Goal: Information Seeking & Learning: Learn about a topic

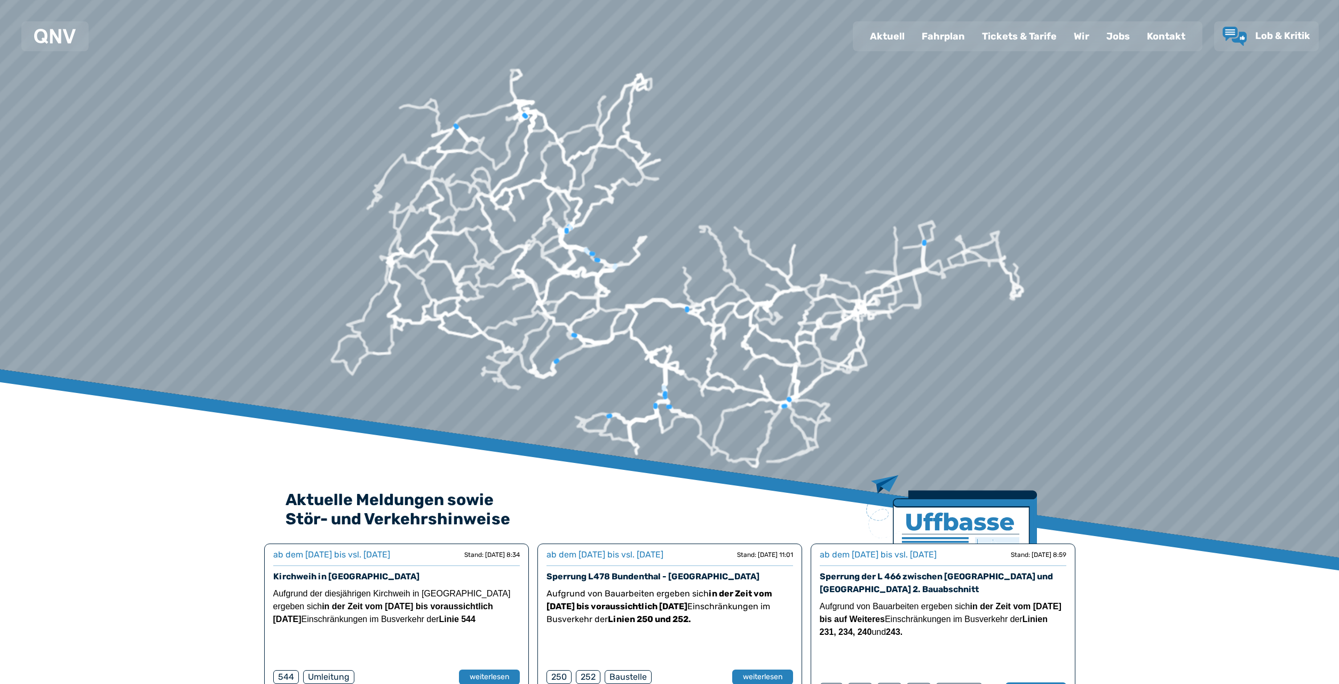
click at [944, 33] on div "Fahrplan" at bounding box center [943, 36] width 60 height 28
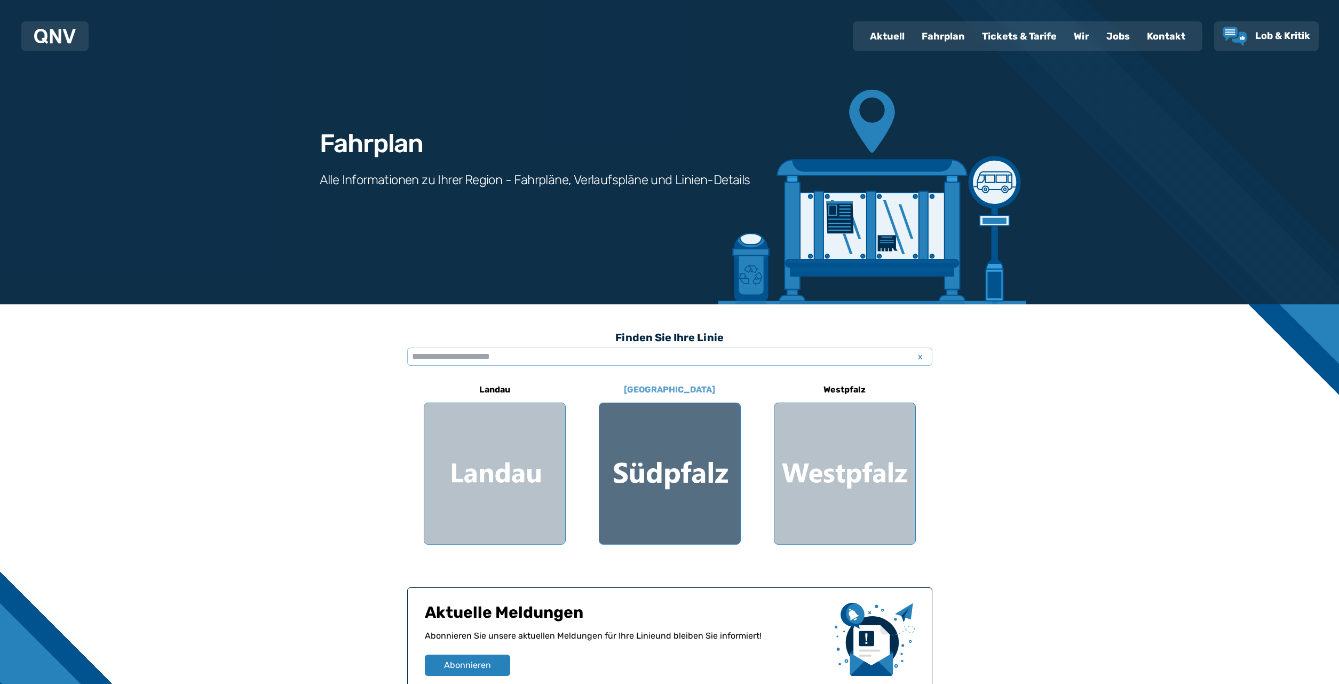
click at [659, 472] on div at bounding box center [670, 473] width 141 height 141
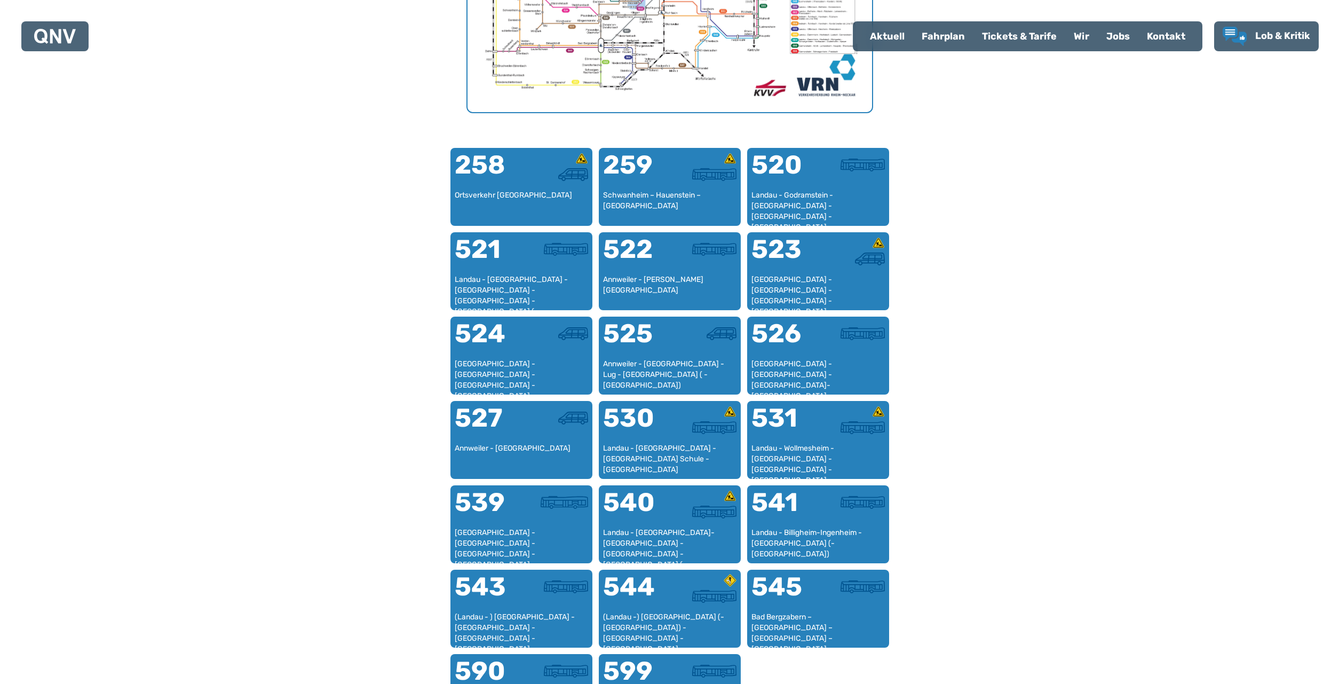
scroll to position [603, 0]
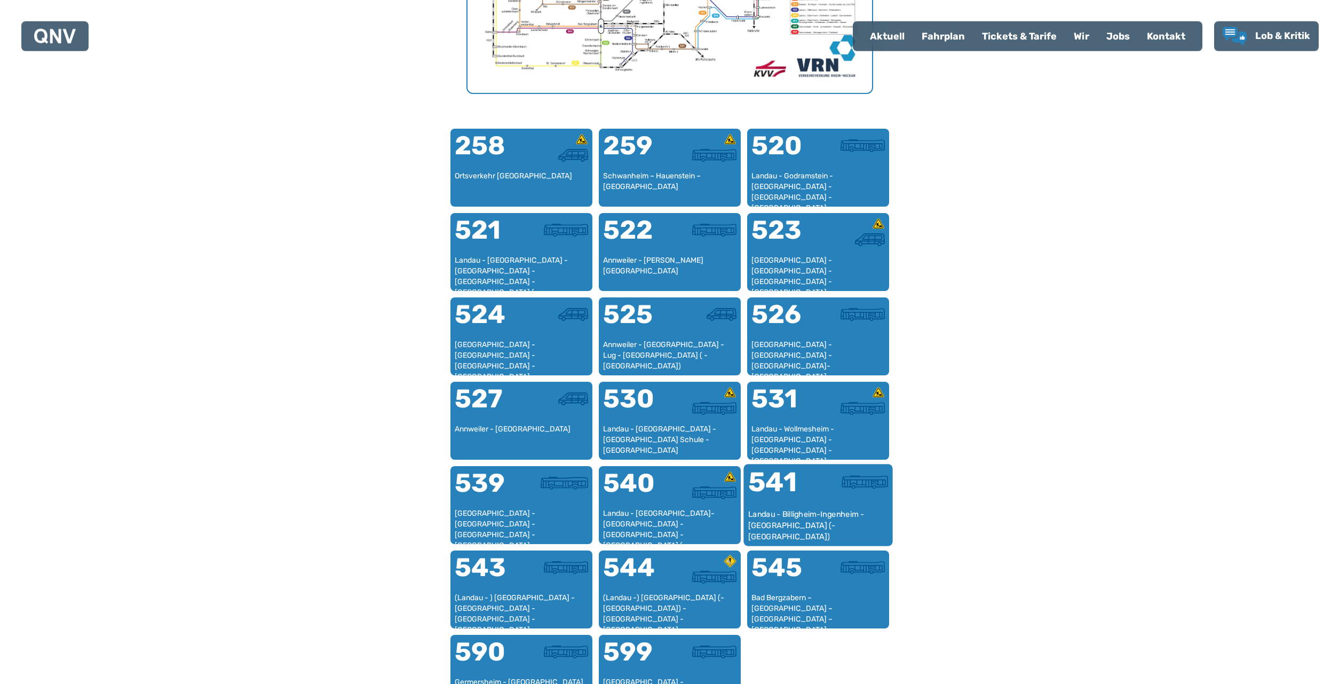
click at [830, 508] on div at bounding box center [853, 489] width 70 height 40
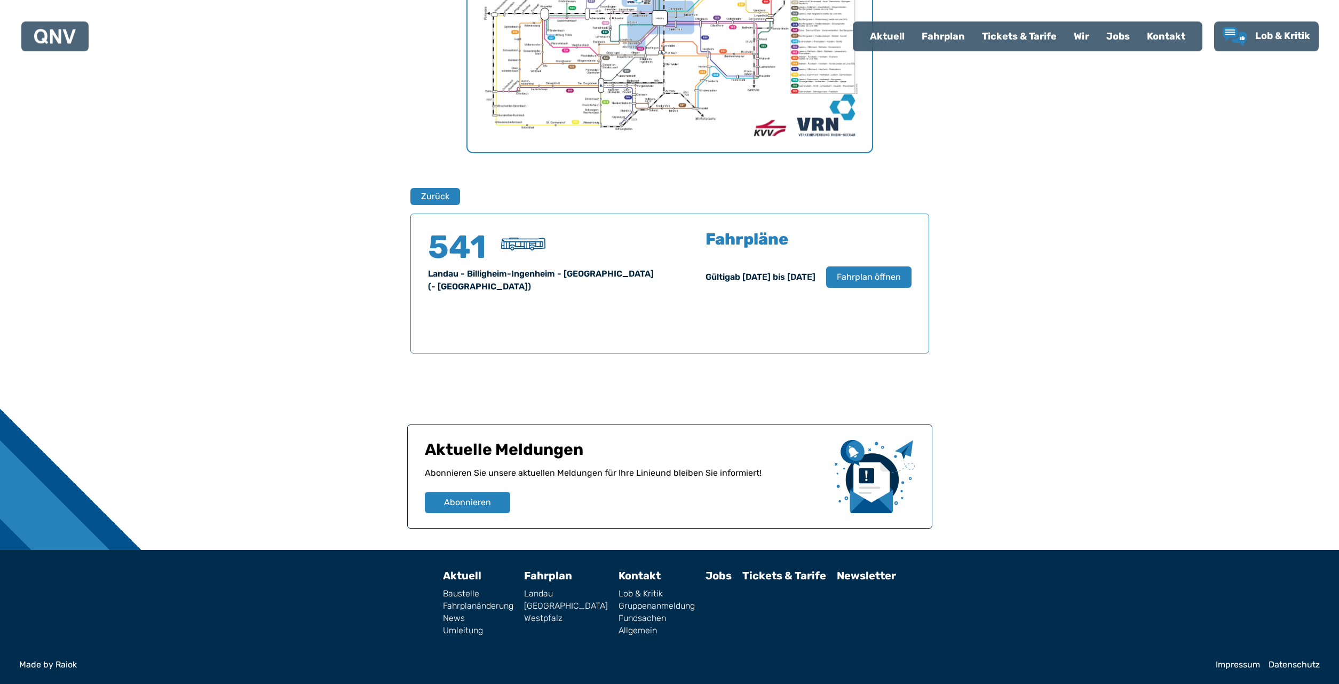
scroll to position [545, 0]
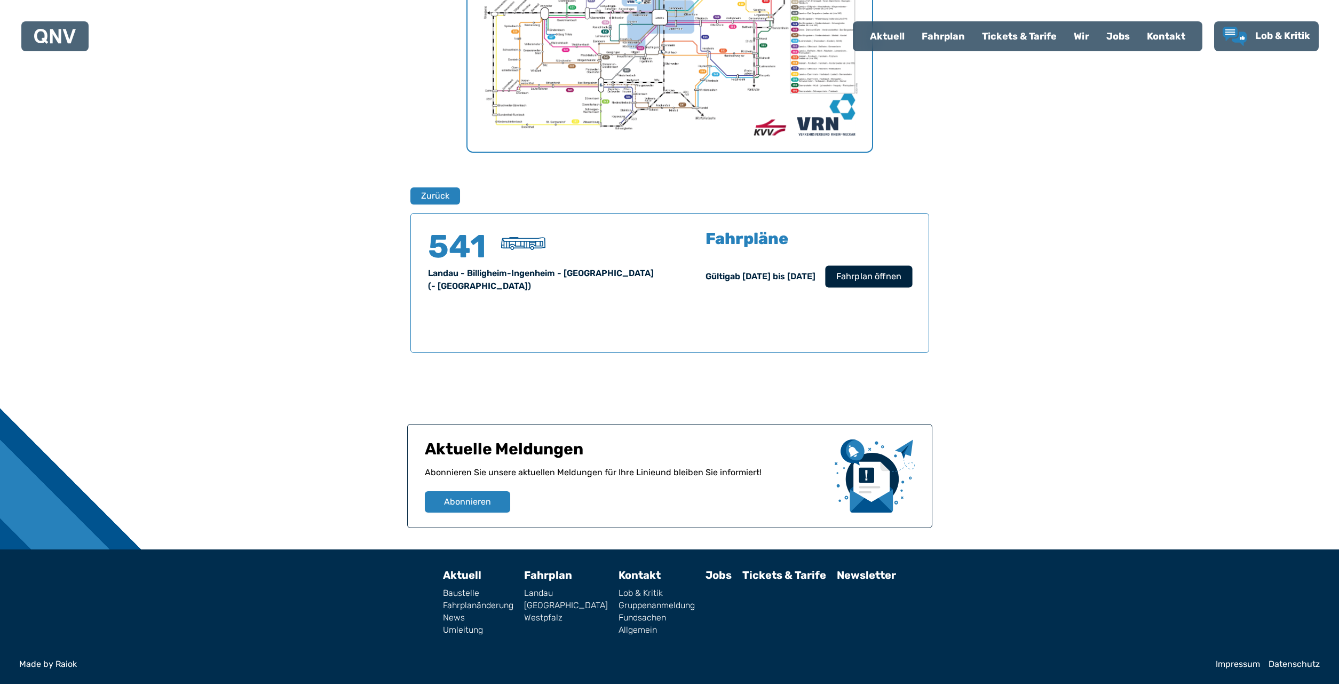
click at [869, 273] on span "Fahrplan öffnen" at bounding box center [868, 276] width 65 height 13
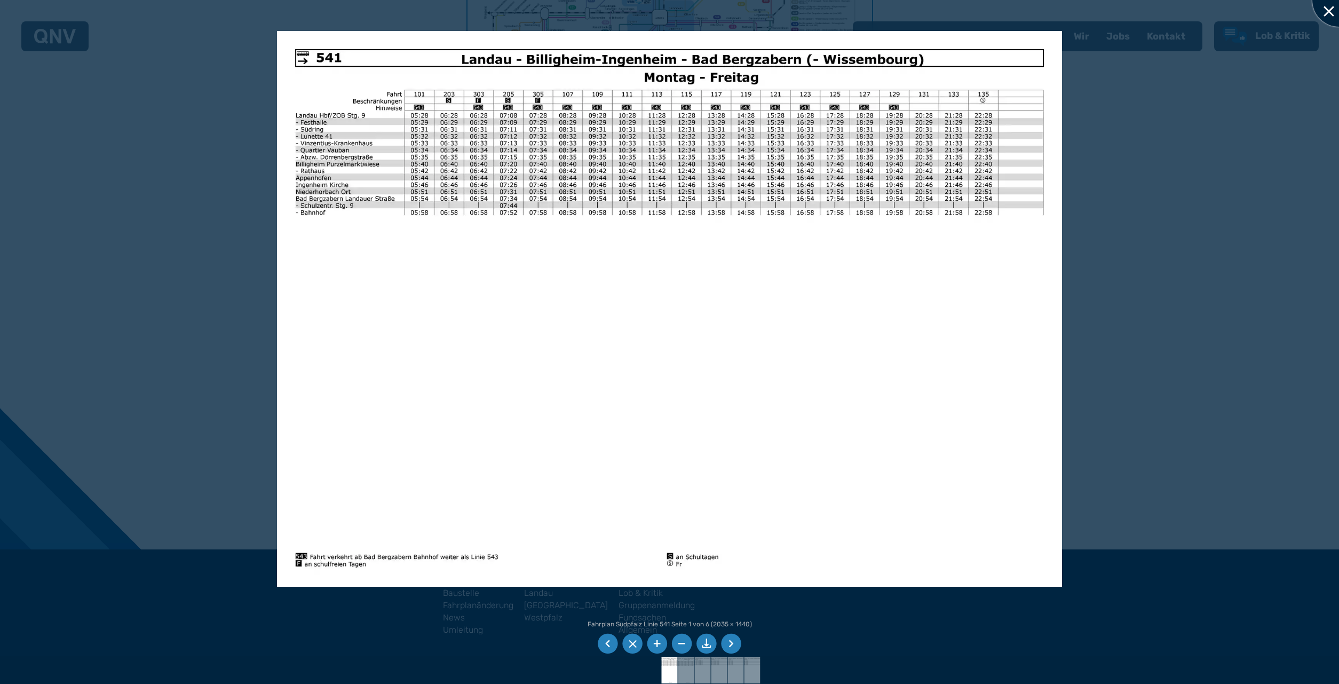
click at [1328, 7] on div at bounding box center [1339, -1] width 53 height 53
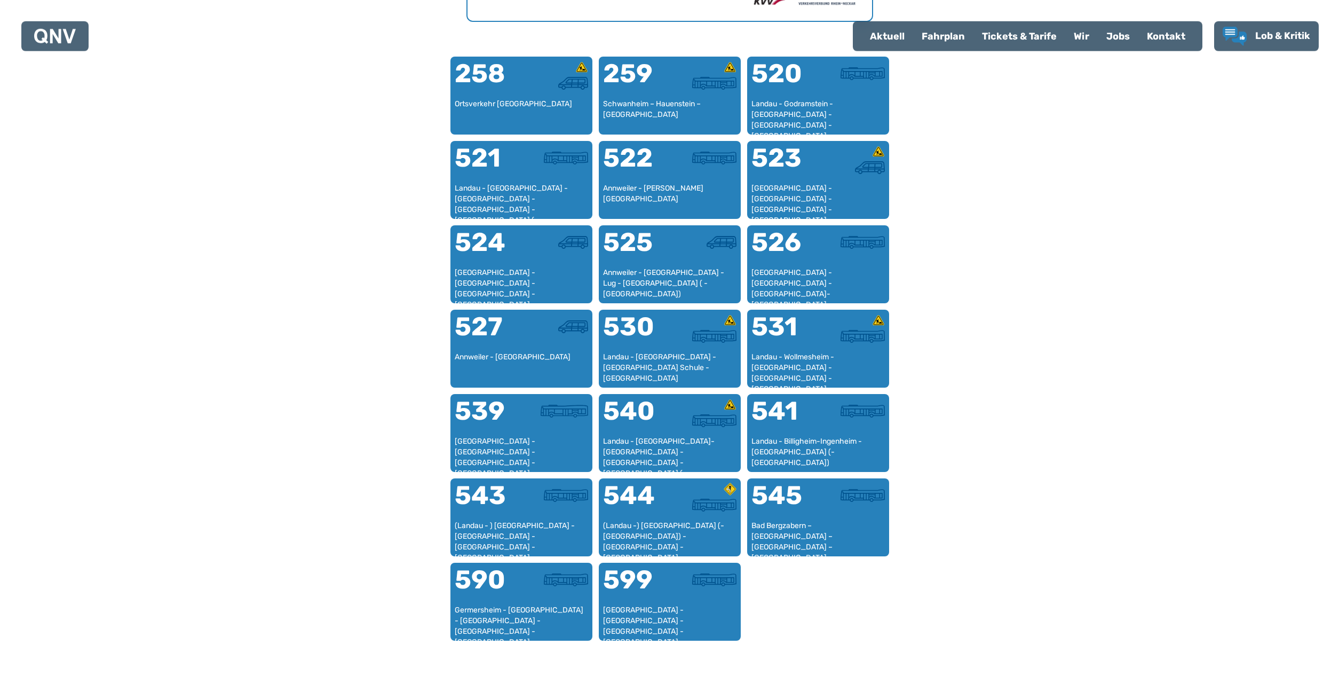
scroll to position [749, 0]
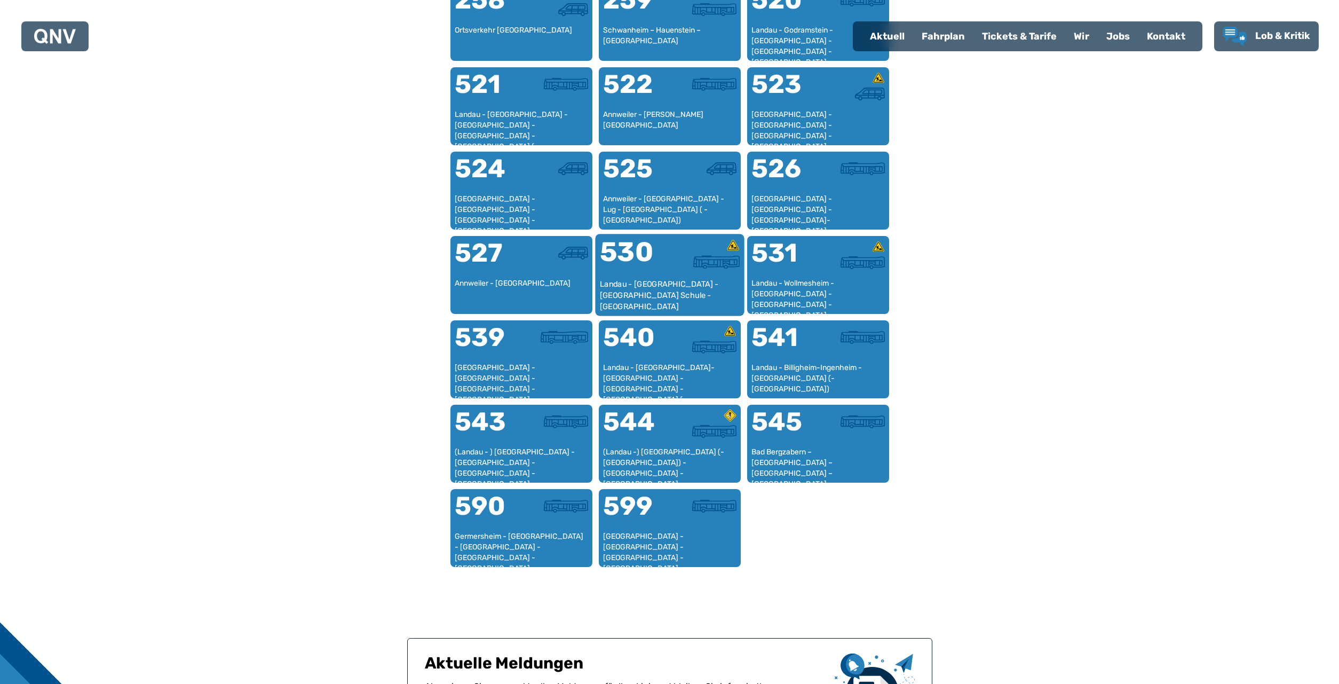
click at [666, 271] on div "530" at bounding box center [635, 259] width 70 height 40
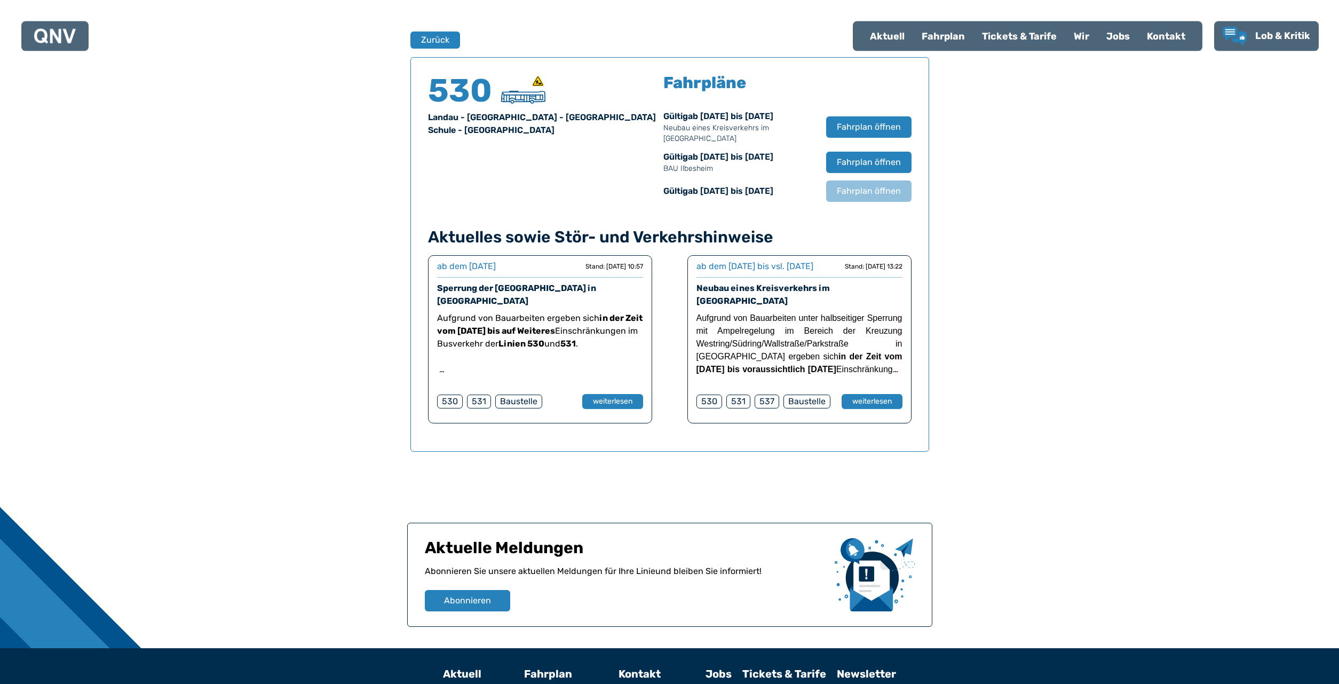
scroll to position [704, 0]
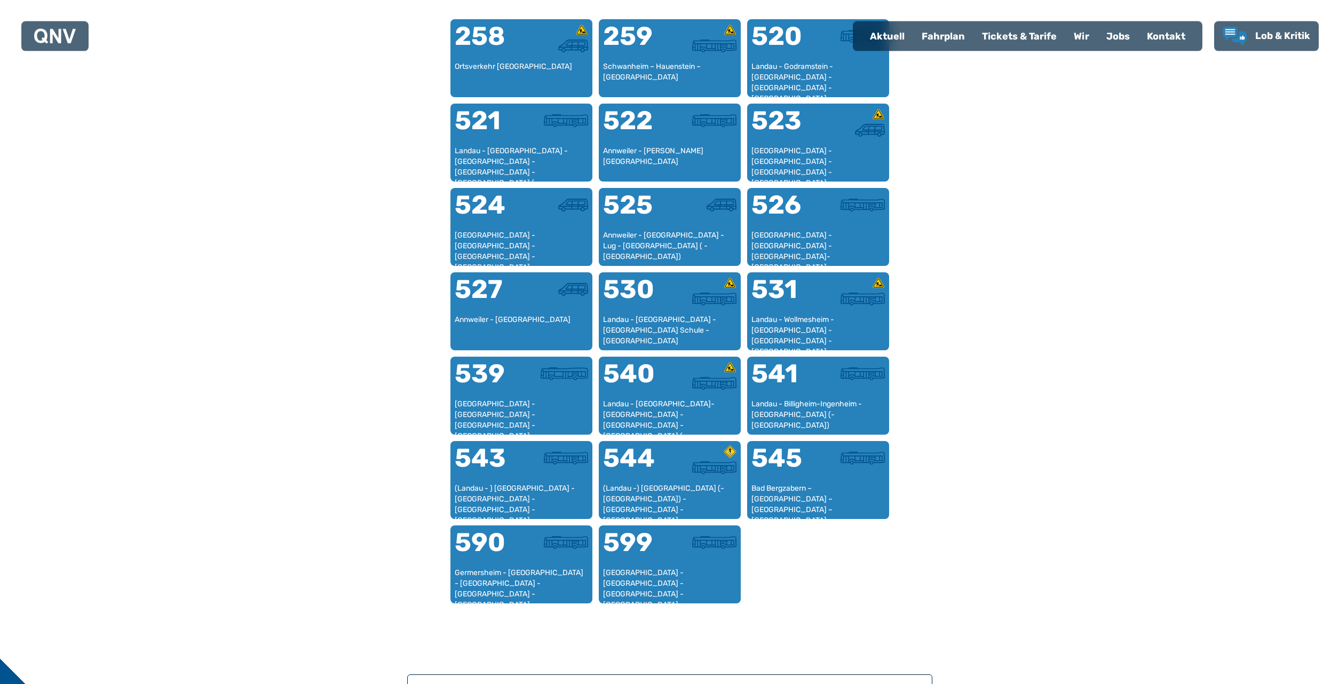
scroll to position [714, 0]
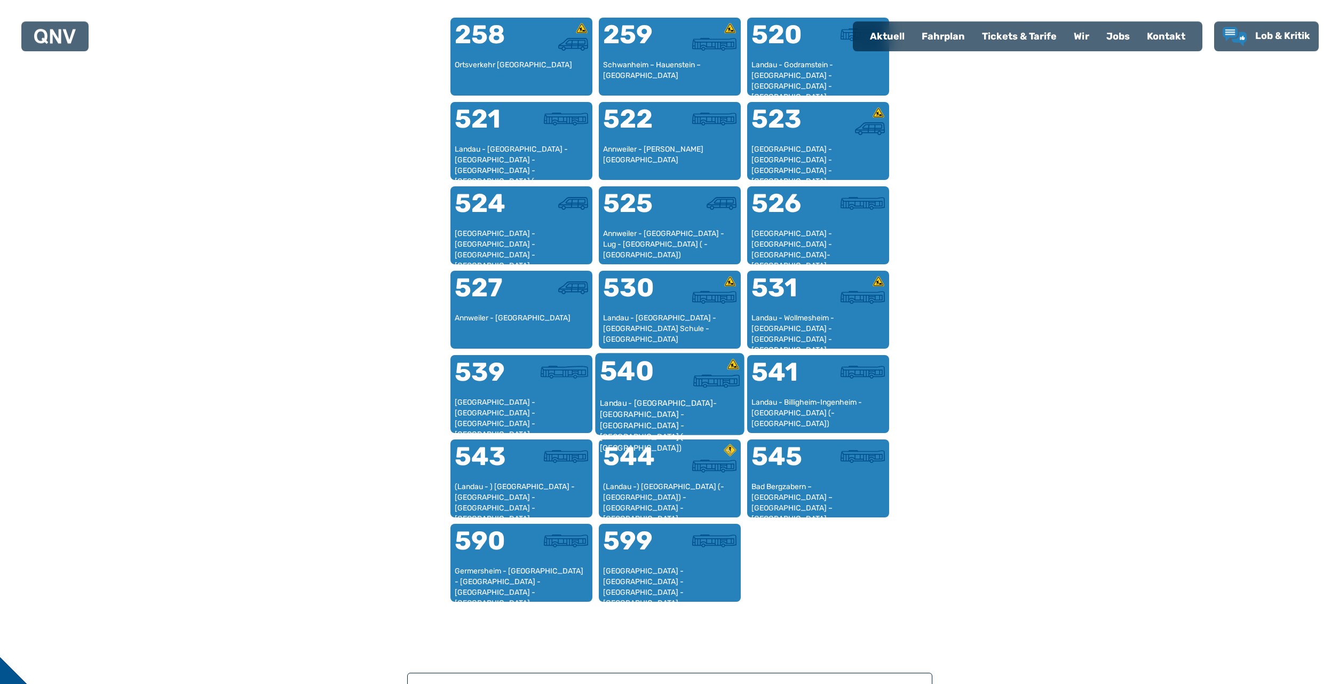
click at [672, 390] on div at bounding box center [705, 378] width 70 height 40
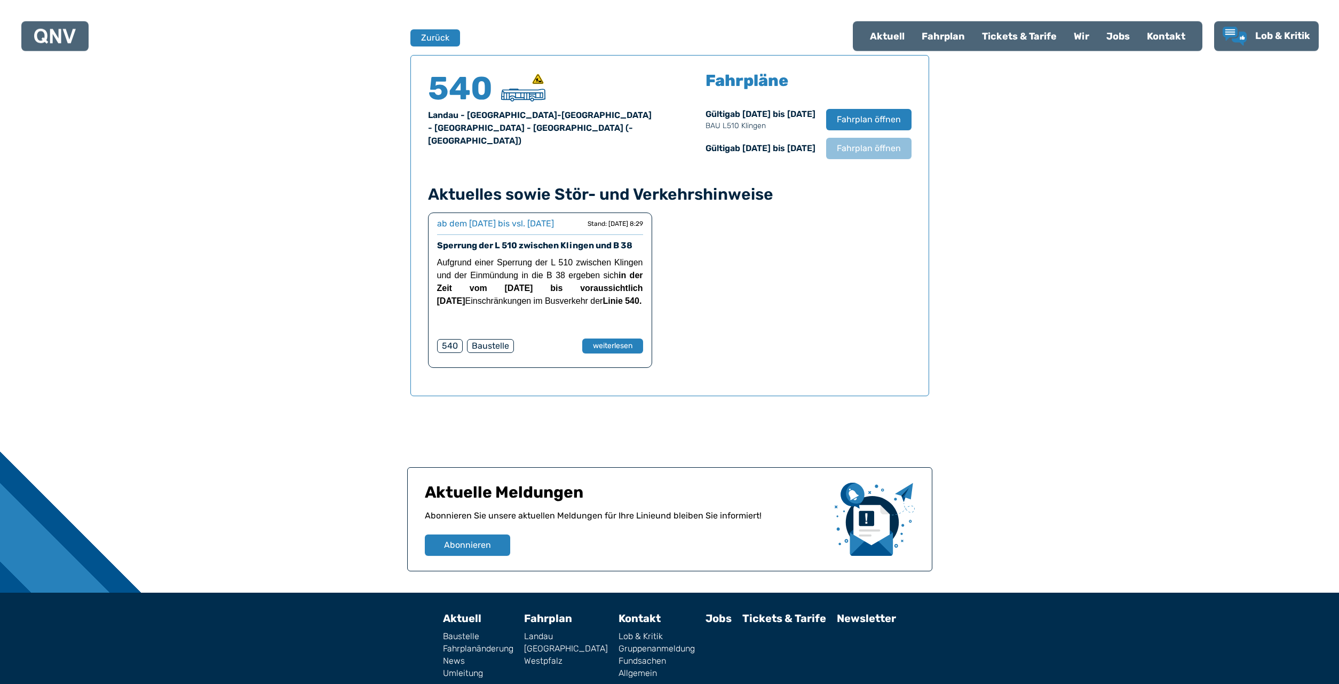
scroll to position [704, 0]
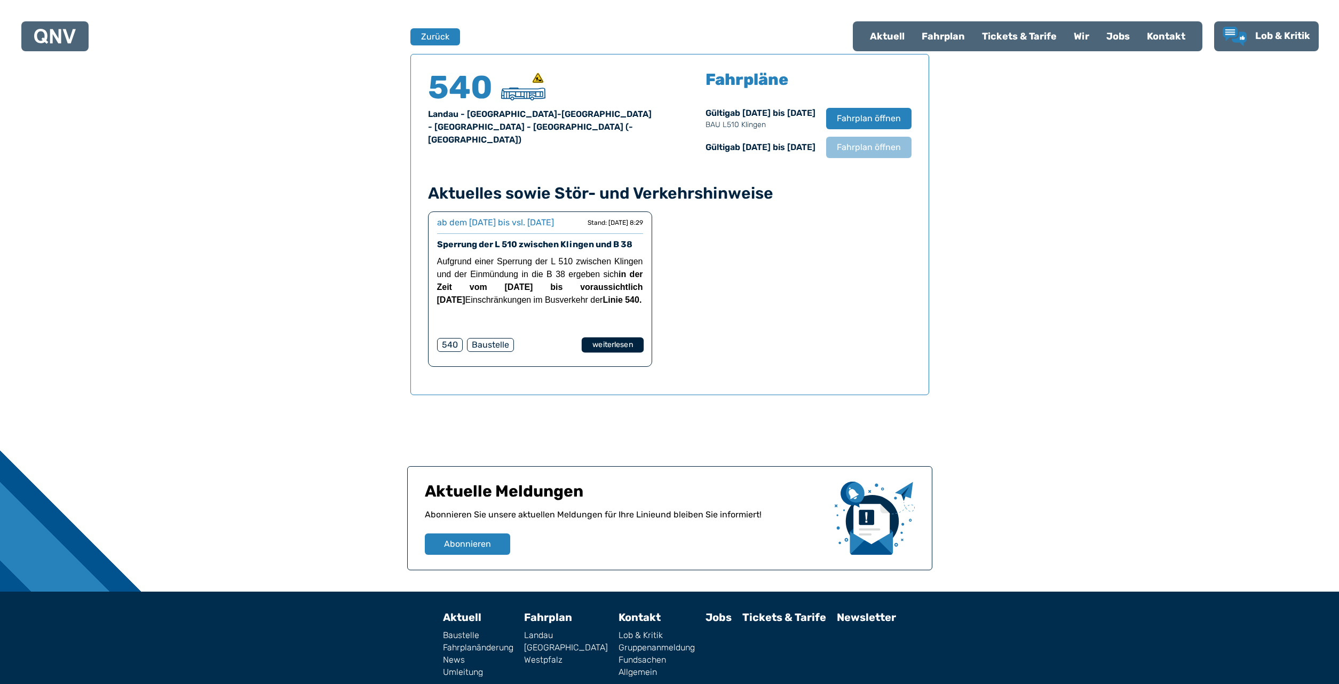
click at [609, 353] on button "weiterlesen" at bounding box center [612, 344] width 62 height 15
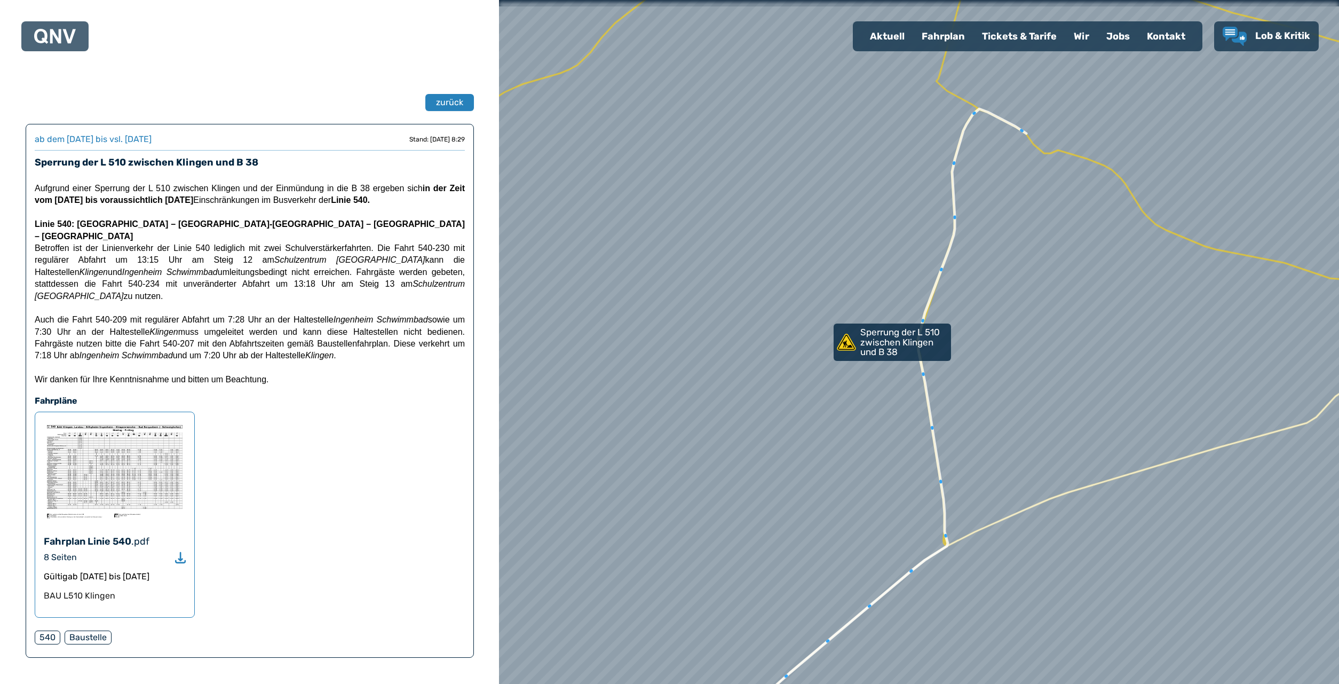
click at [116, 452] on img at bounding box center [115, 471] width 142 height 101
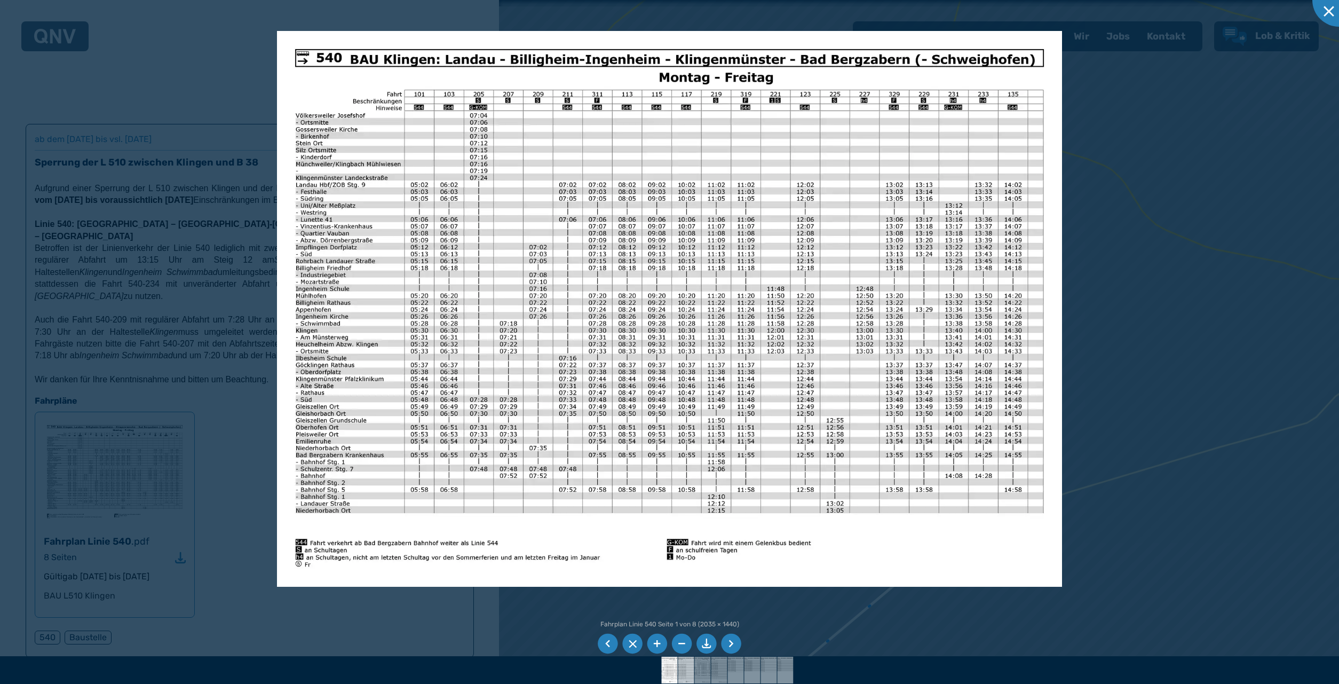
click at [683, 664] on img at bounding box center [686, 670] width 38 height 27
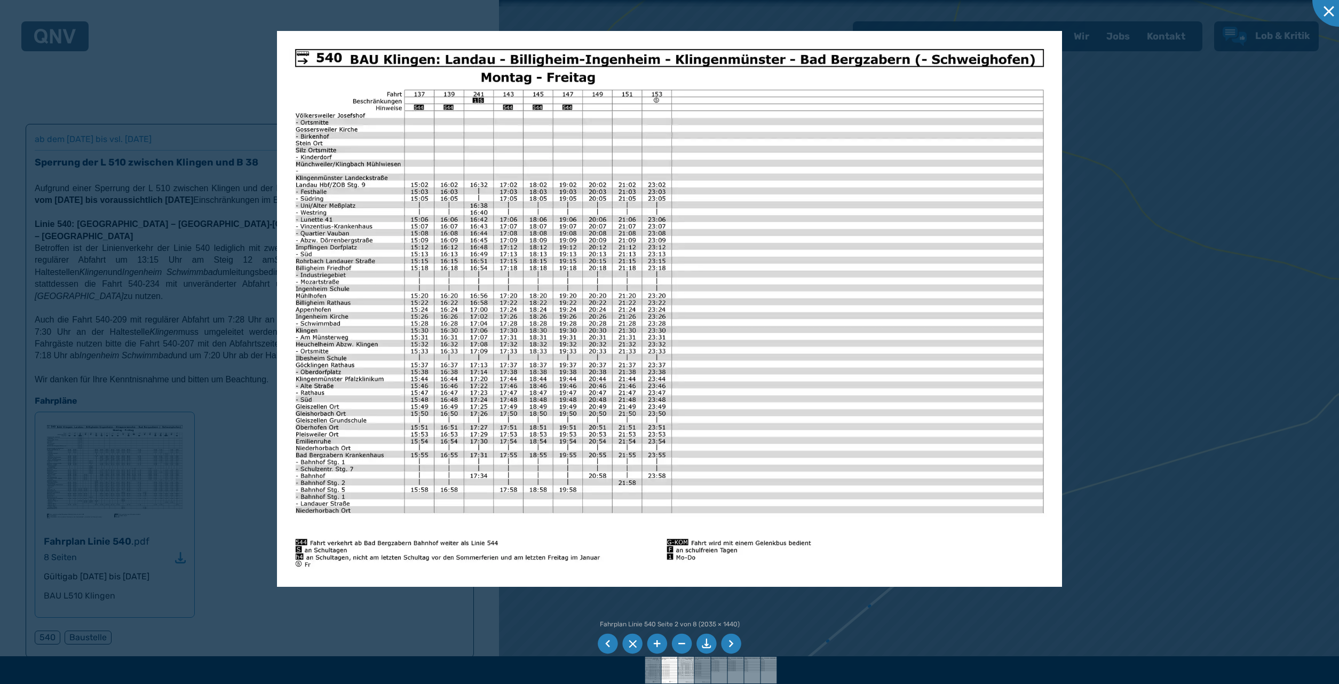
click at [687, 666] on img at bounding box center [686, 670] width 38 height 27
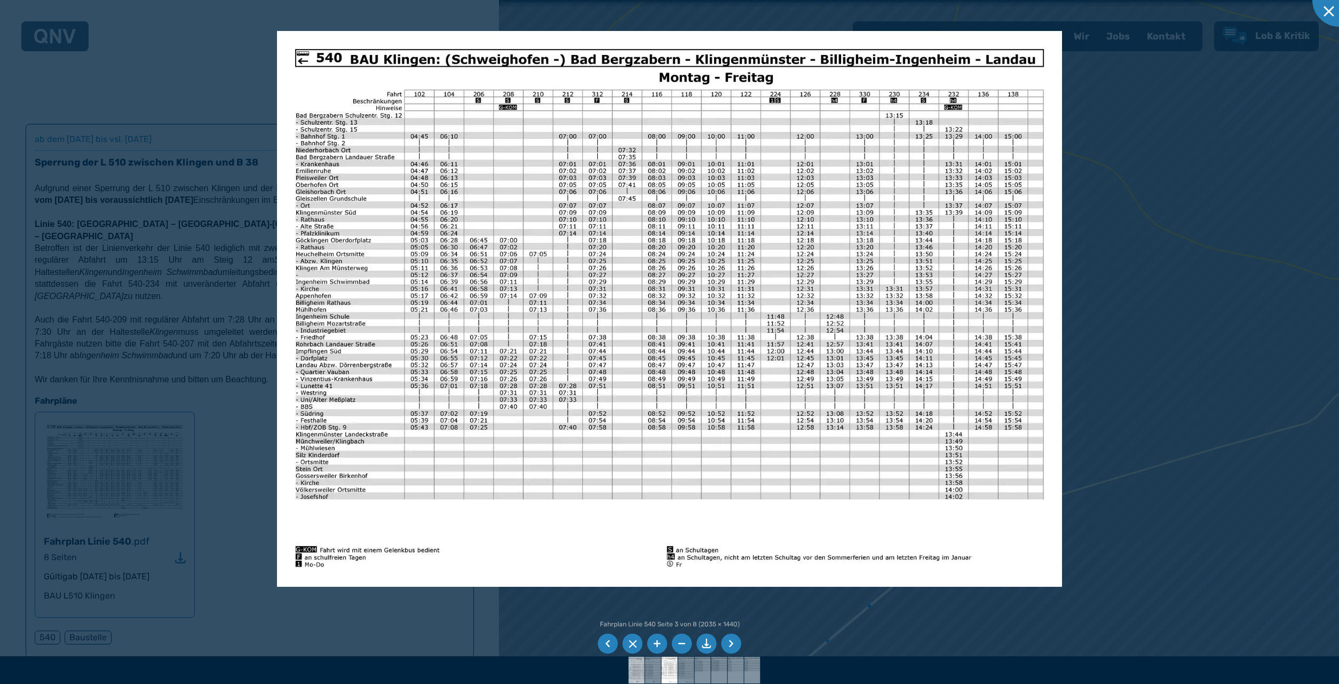
click at [634, 667] on img at bounding box center [637, 670] width 38 height 27
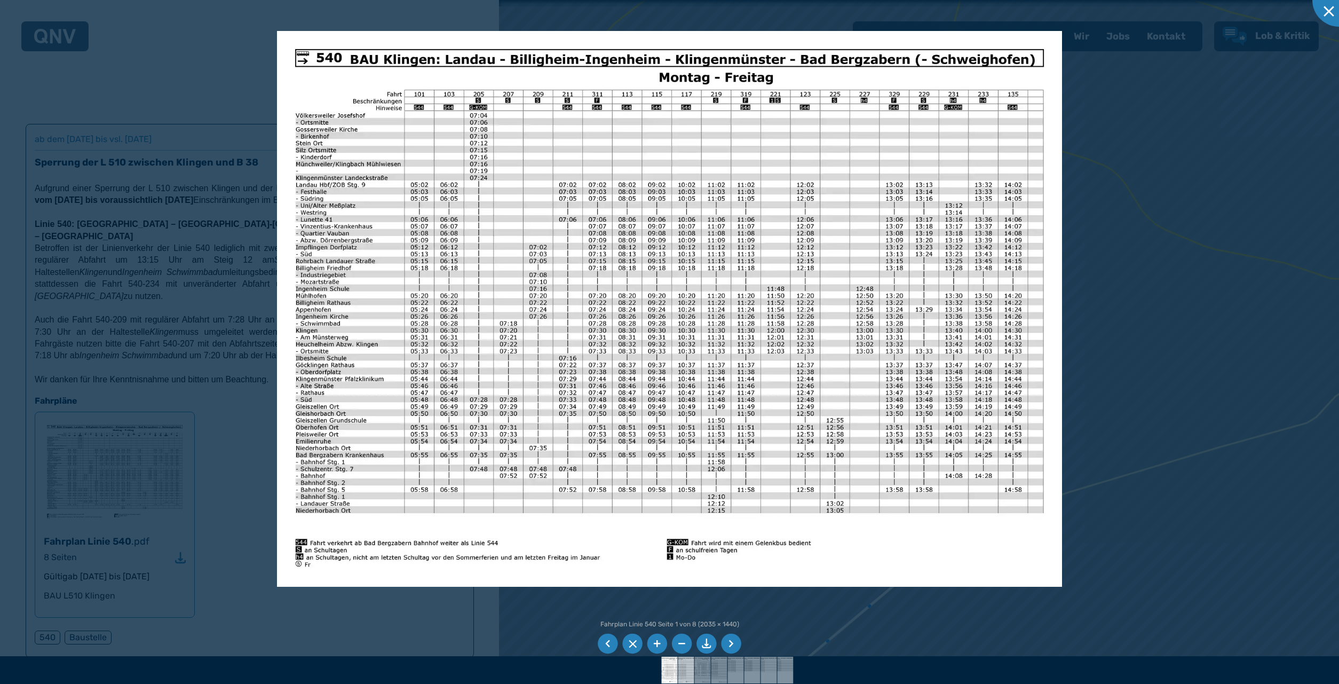
click at [685, 664] on img at bounding box center [686, 670] width 38 height 27
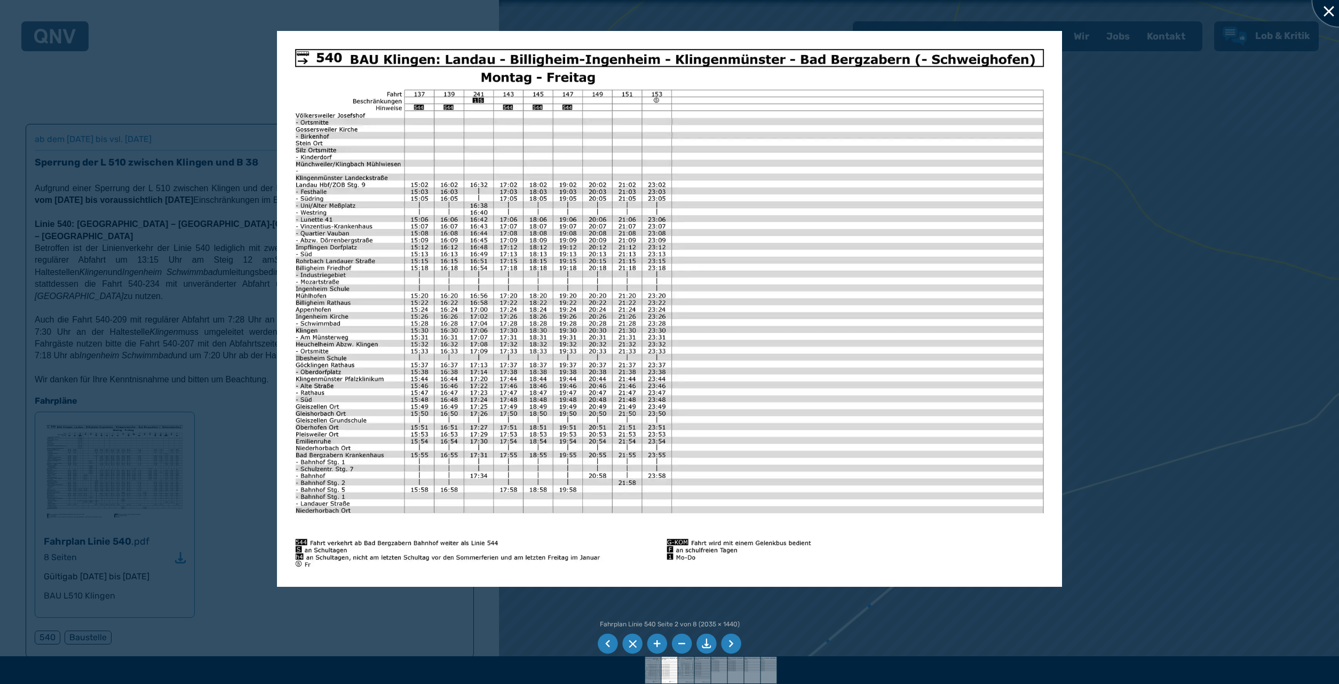
click at [1330, 7] on div at bounding box center [1339, -1] width 53 height 53
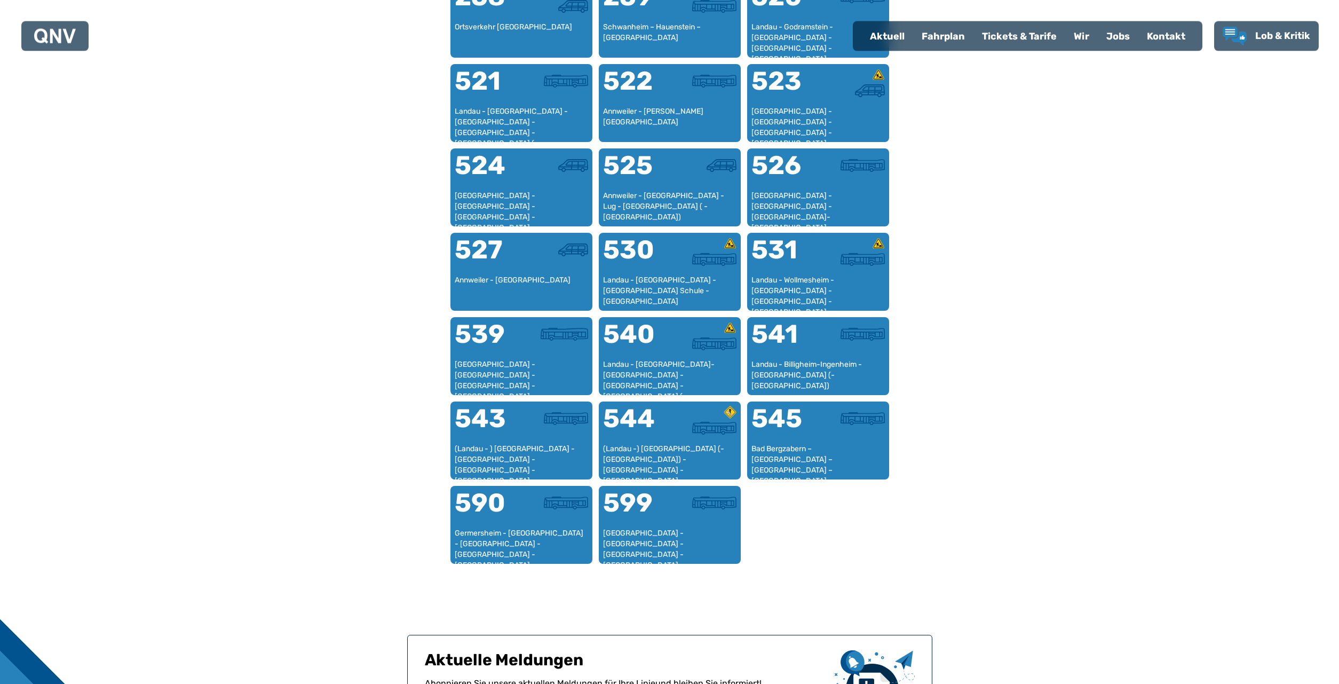
scroll to position [754, 0]
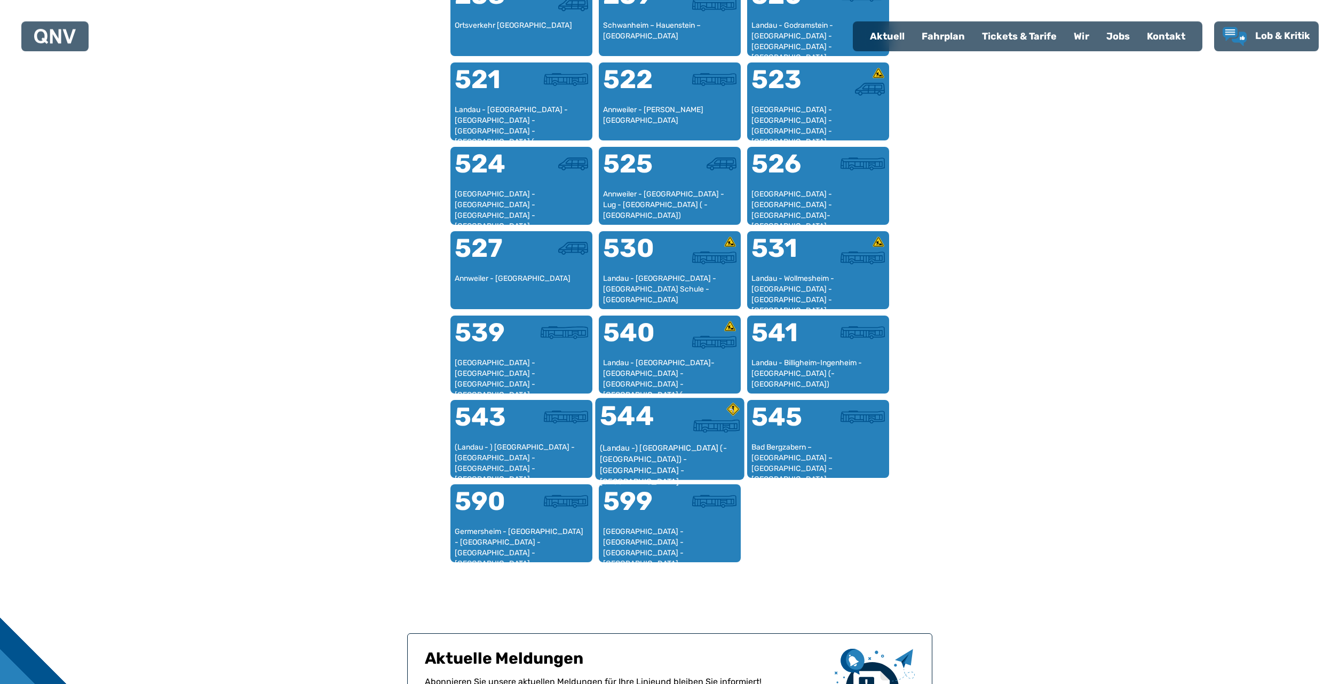
click at [666, 440] on div "544" at bounding box center [635, 423] width 70 height 40
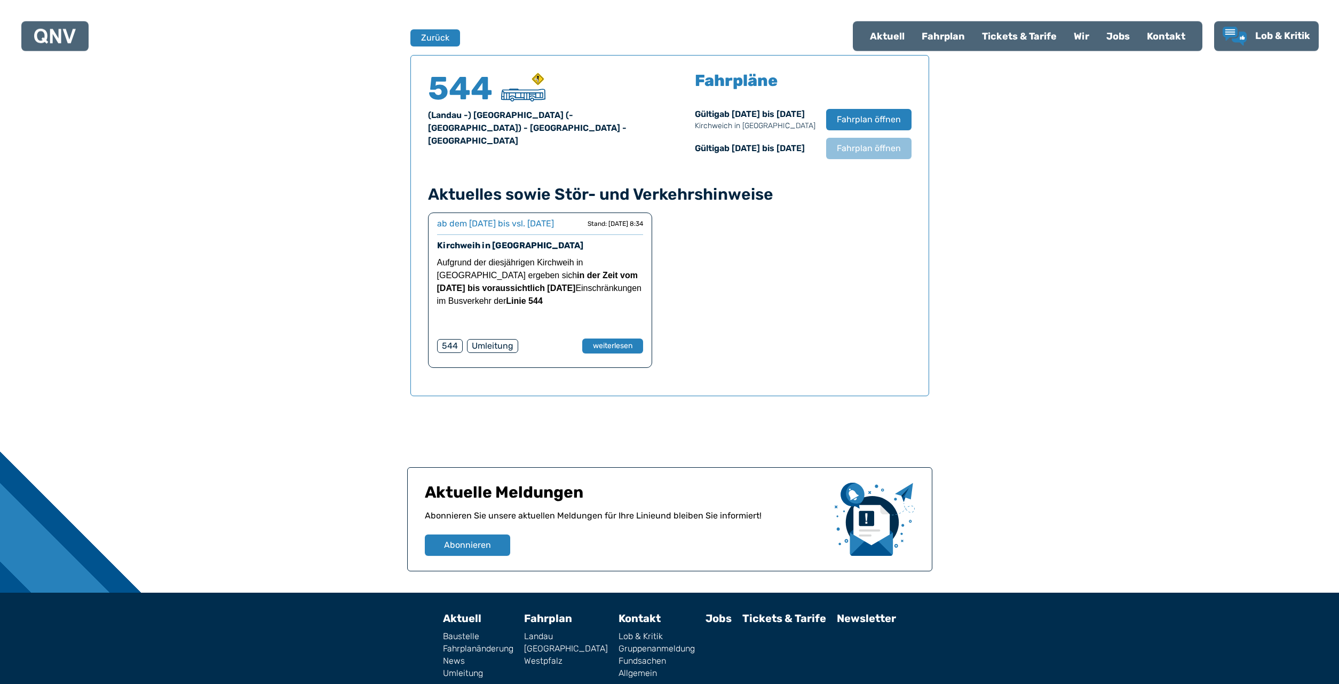
scroll to position [704, 0]
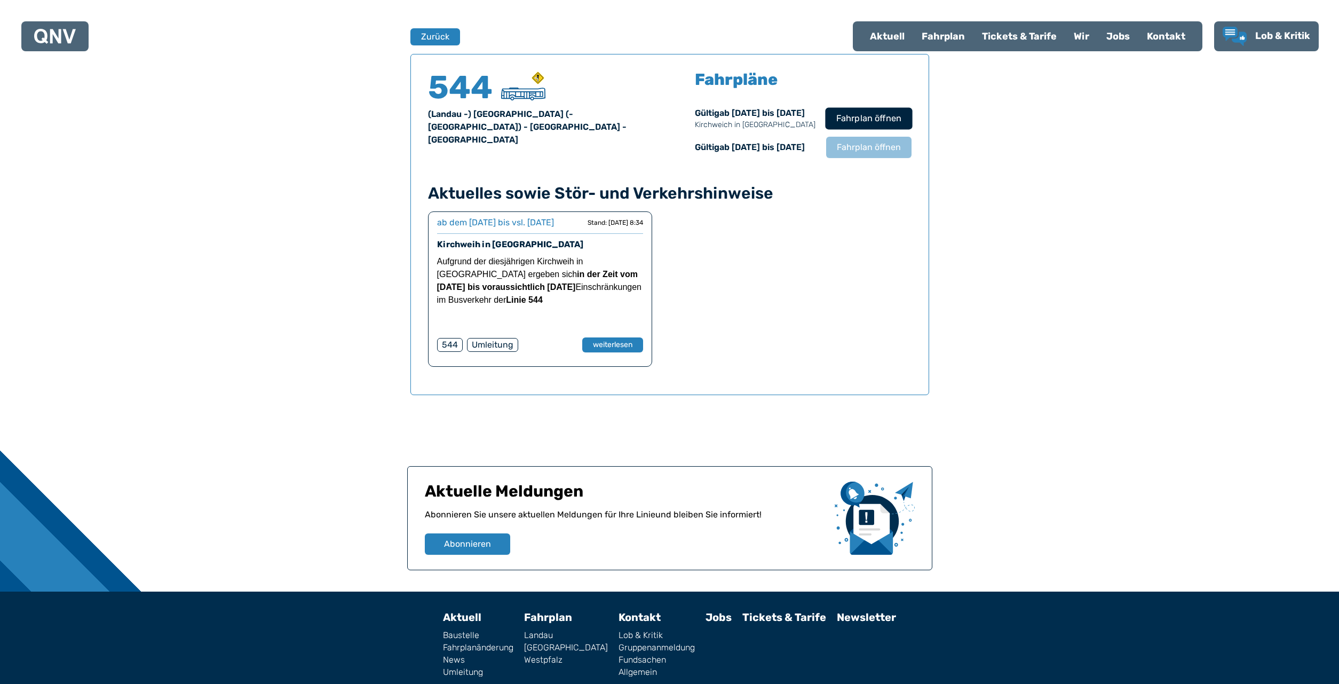
click at [851, 113] on span "Fahrplan öffnen" at bounding box center [868, 118] width 65 height 13
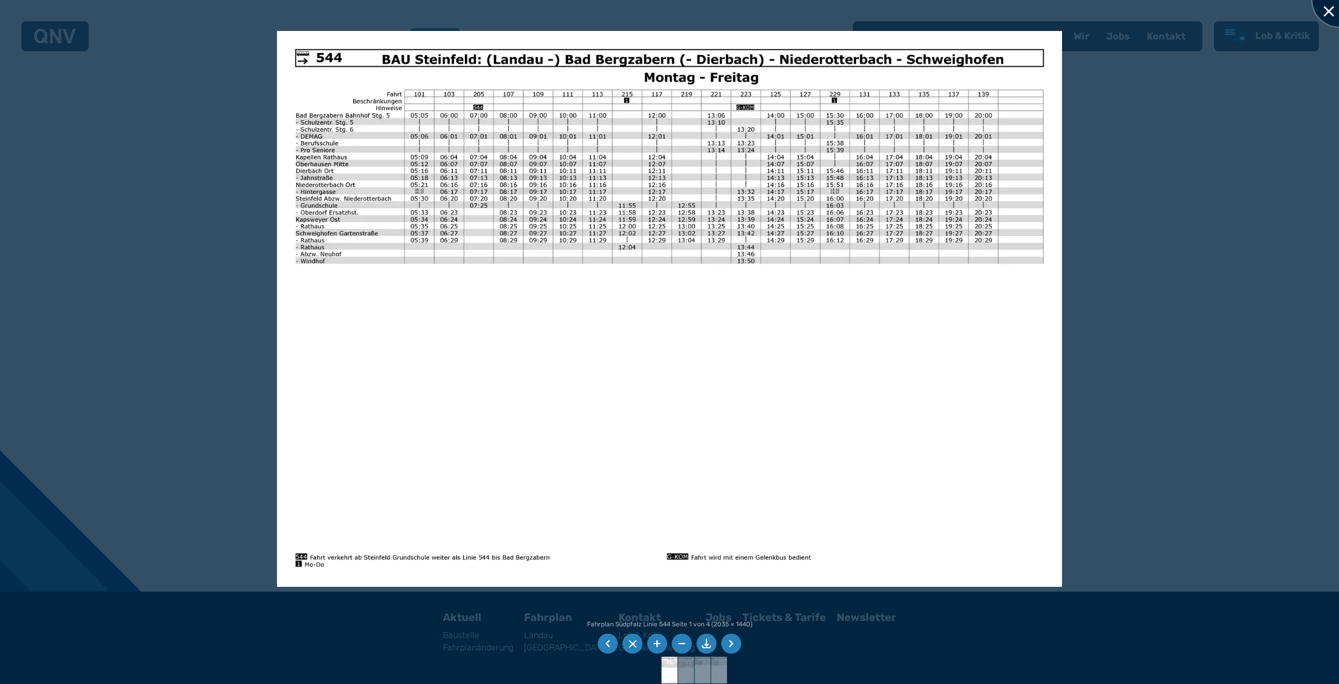
click at [1326, 6] on div at bounding box center [1339, -1] width 53 height 53
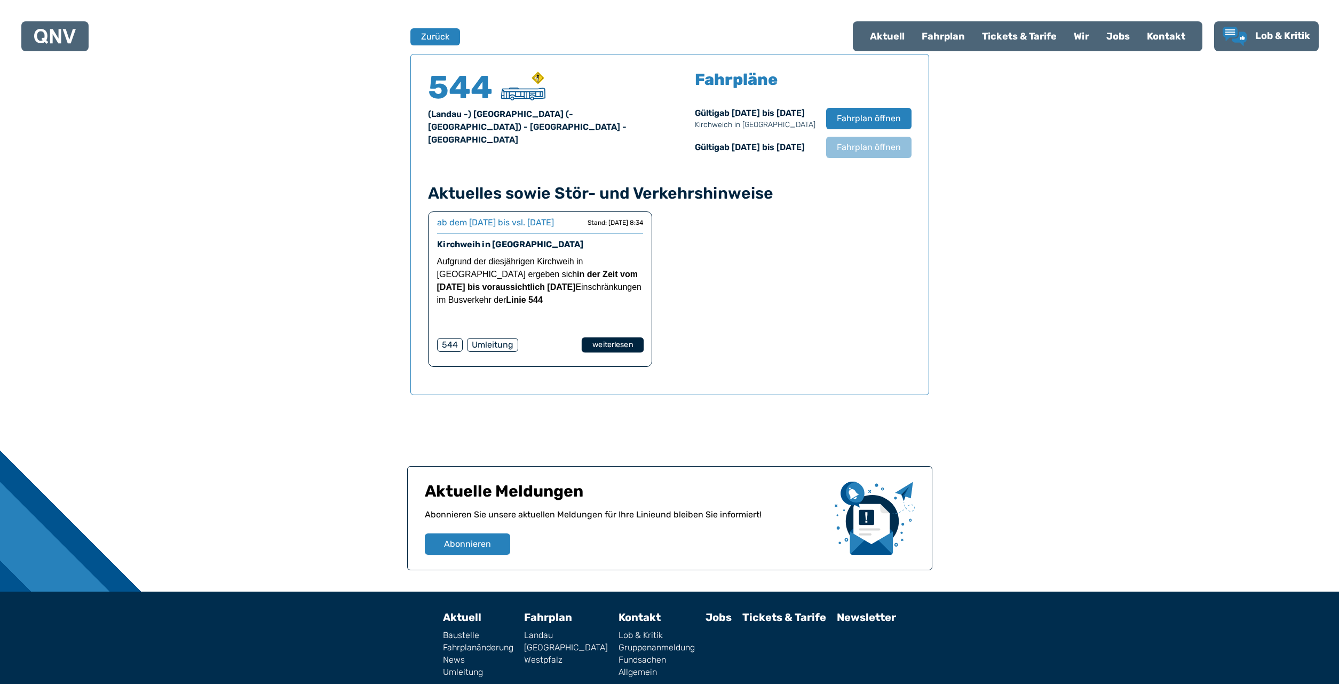
click at [604, 353] on button "weiterlesen" at bounding box center [612, 344] width 62 height 15
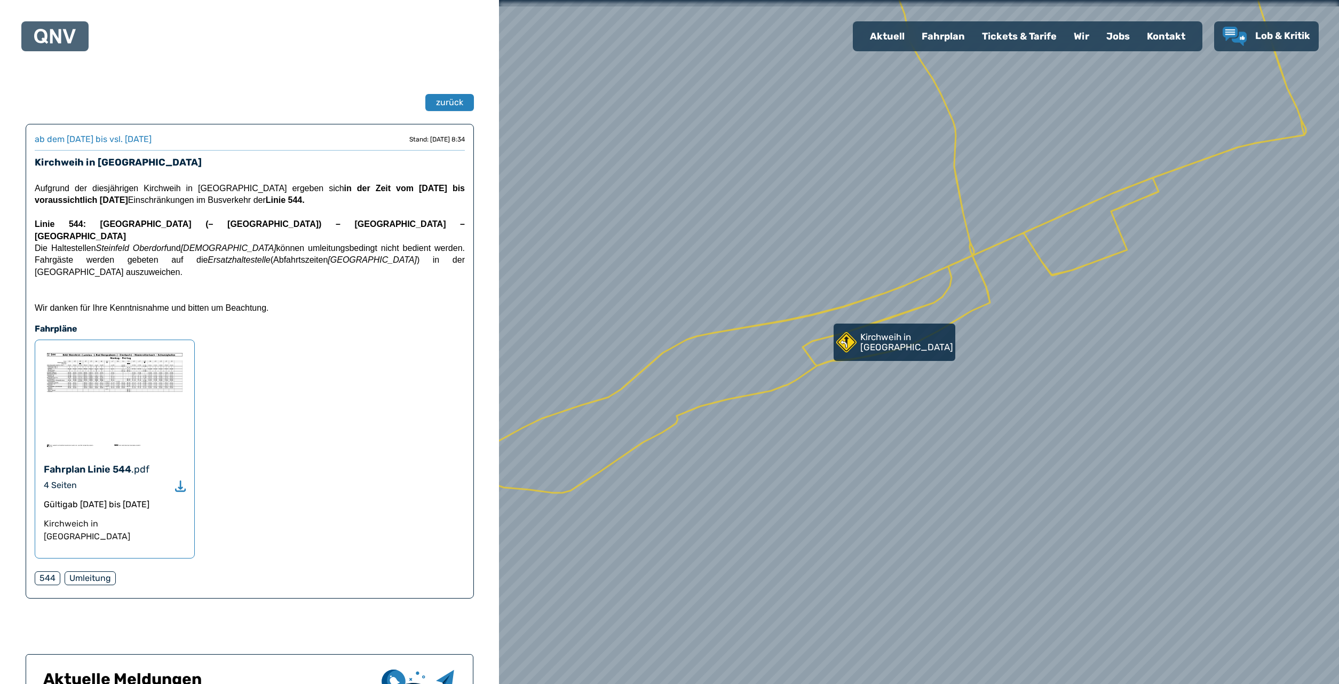
click at [104, 349] on img at bounding box center [115, 399] width 142 height 101
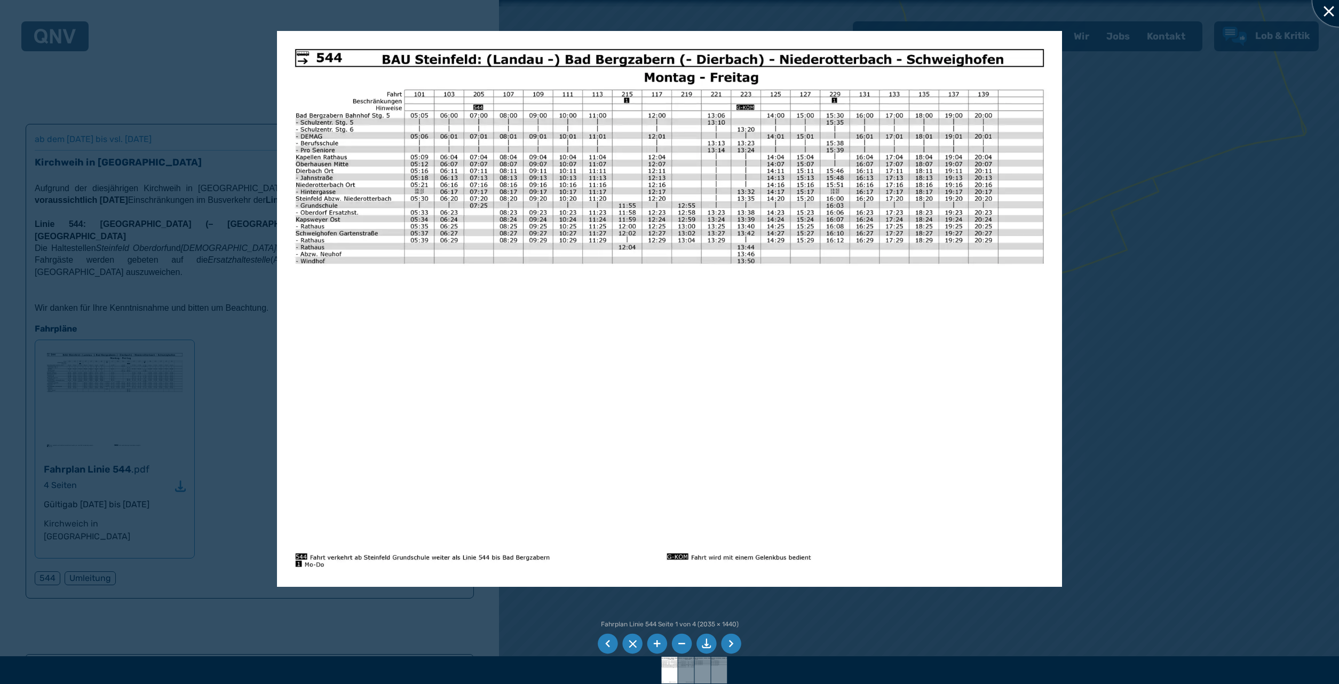
click at [1330, 6] on div at bounding box center [1339, -1] width 53 height 53
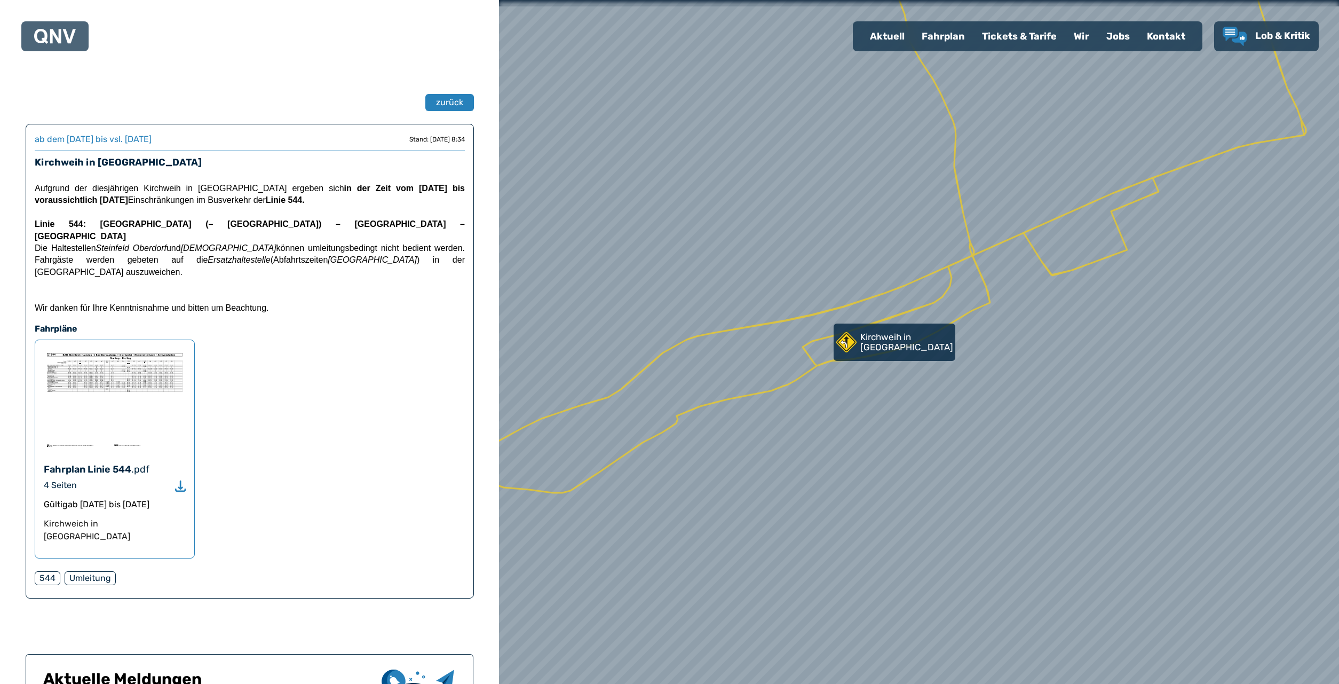
scroll to position [704, 0]
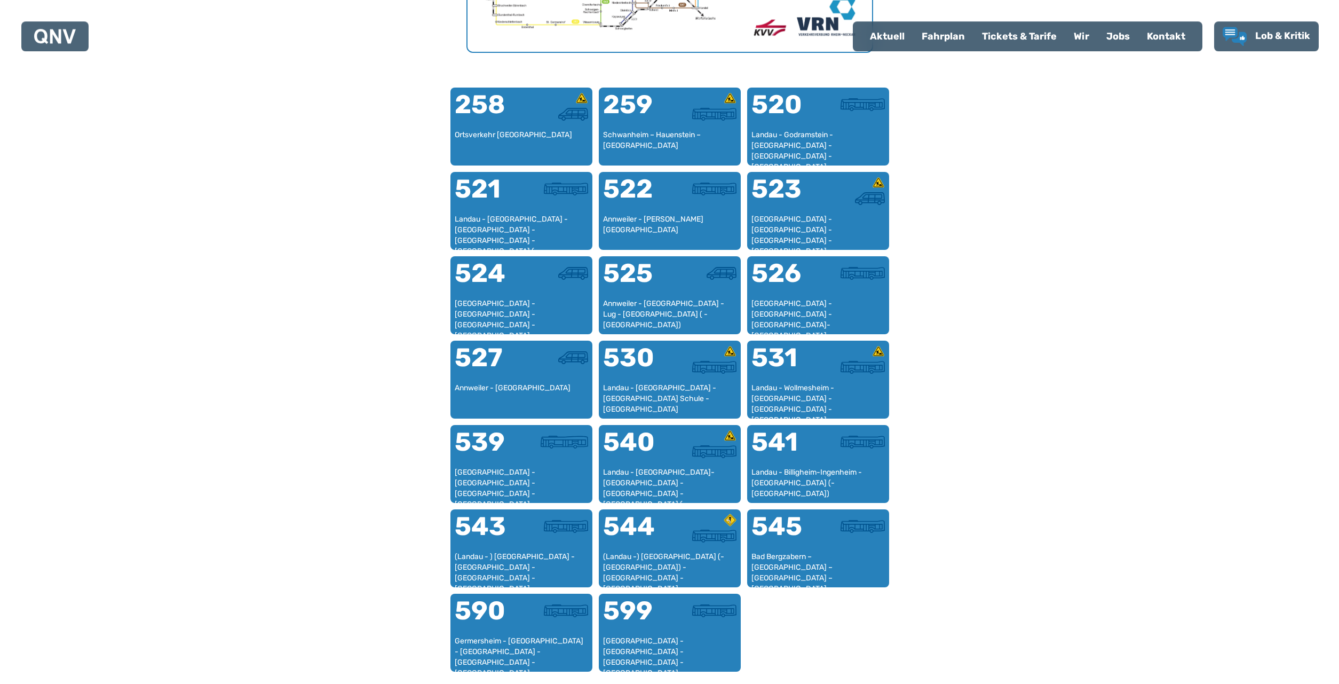
scroll to position [658, 0]
